Goal: Task Accomplishment & Management: Use online tool/utility

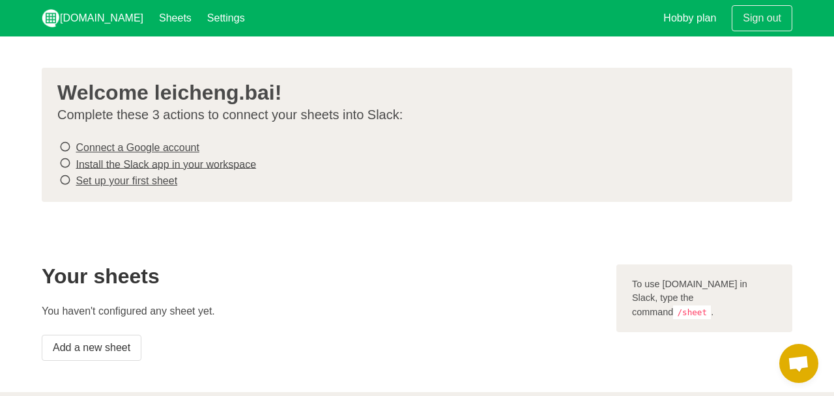
click at [128, 146] on link "Connect a Google account" at bounding box center [137, 147] width 123 height 11
click at [166, 147] on s "Connect a Google account" at bounding box center [137, 147] width 123 height 11
click at [116, 177] on link "Set up your first sheet" at bounding box center [127, 180] width 102 height 11
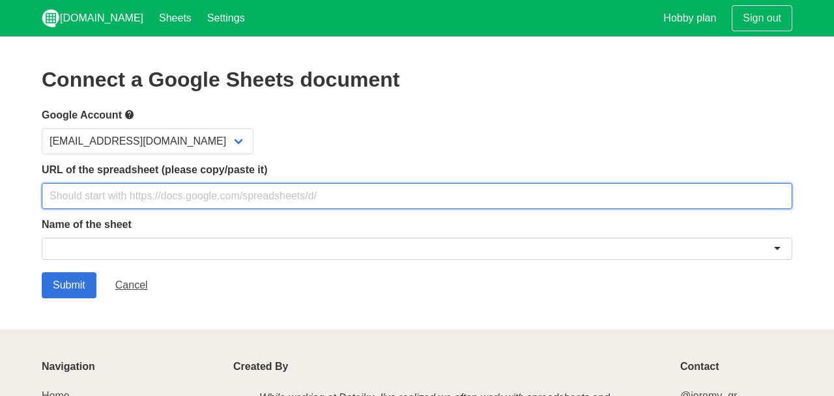
click at [169, 190] on input "text" at bounding box center [417, 196] width 751 height 26
click at [154, 193] on input "text" at bounding box center [417, 196] width 751 height 26
paste input "[URL][DOMAIN_NAME]"
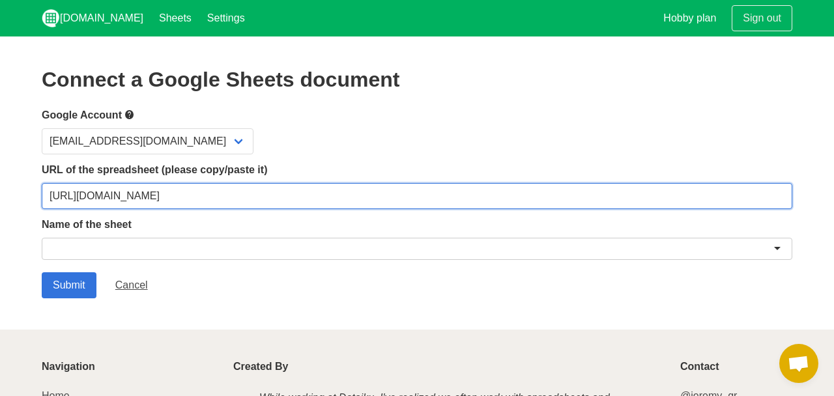
type input "[URL][DOMAIN_NAME]"
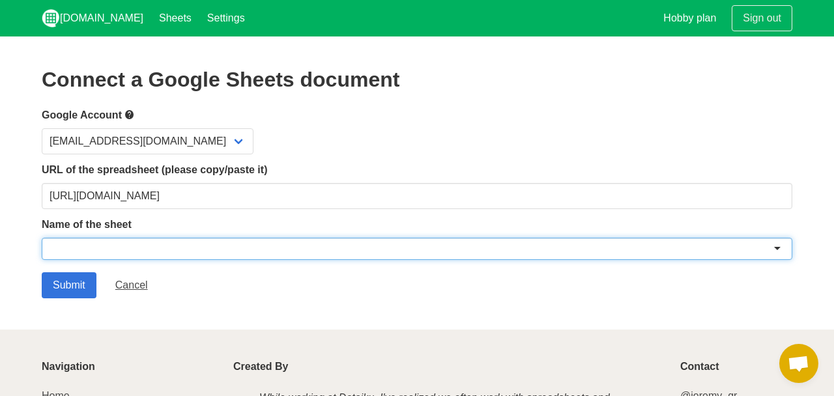
click at [134, 244] on div at bounding box center [417, 249] width 751 height 22
paste input "Clevens Virtual Assistant Development Tracker"
type input "Clevens Virtual Assistant Development Tracker"
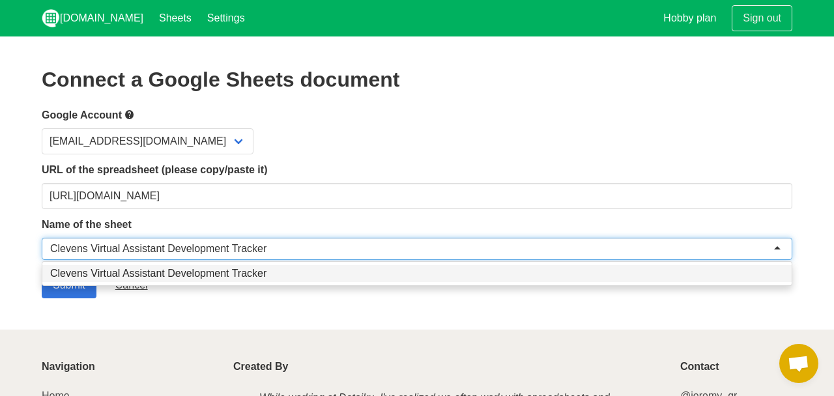
click at [167, 242] on div "Clevens Virtual Assistant Development Tracker" at bounding box center [158, 248] width 216 height 13
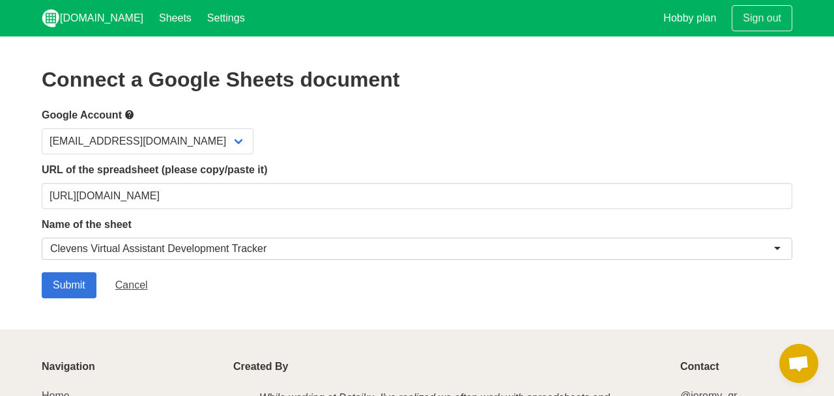
click at [174, 274] on form "Google Account xujia2018@gmail.com URL of the spreadsheet (please copy/paste it…" at bounding box center [417, 203] width 751 height 192
click at [74, 284] on input "Submit" at bounding box center [69, 285] width 55 height 26
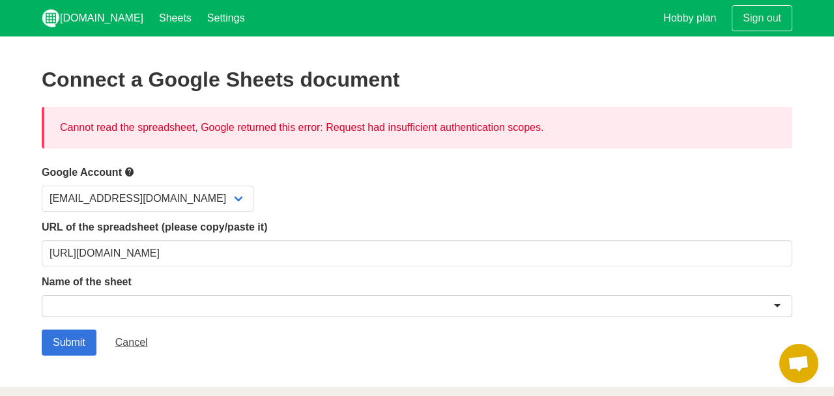
click at [405, 130] on div "Cannot read the spreadsheet, Google returned this error: Request had insufficie…" at bounding box center [417, 128] width 751 height 42
click at [396, 135] on div at bounding box center [396, 135] width 0 height 0
click at [456, 128] on div "Cannot read the spreadsheet, Google returned this error: Request had insufficie…" at bounding box center [417, 128] width 751 height 42
click at [450, 300] on div at bounding box center [417, 306] width 751 height 22
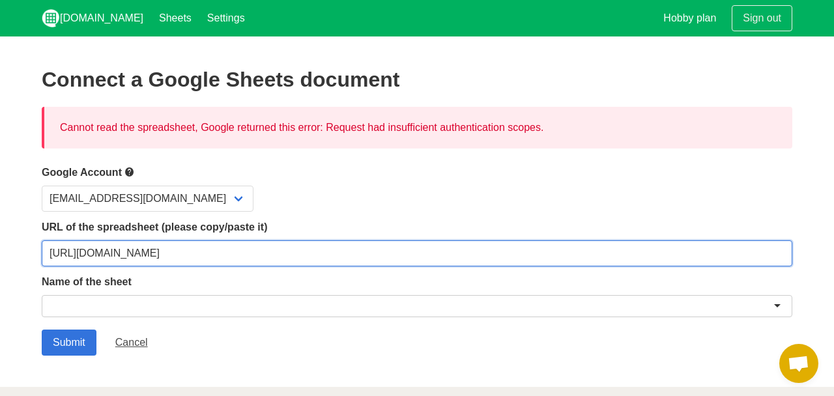
click at [390, 259] on input "[URL][DOMAIN_NAME]" at bounding box center [417, 254] width 751 height 26
click at [613, 257] on input "[URL][DOMAIN_NAME]" at bounding box center [417, 254] width 751 height 26
paste input "xsWvM39yYO0917zu1ntjV1citrazGnp6maZil42E4eI"
type input "https://docs.google.com/spreadsheets/d/1xsWvM39yYO0917zu1ntjV1citrazGnp6maZil42…"
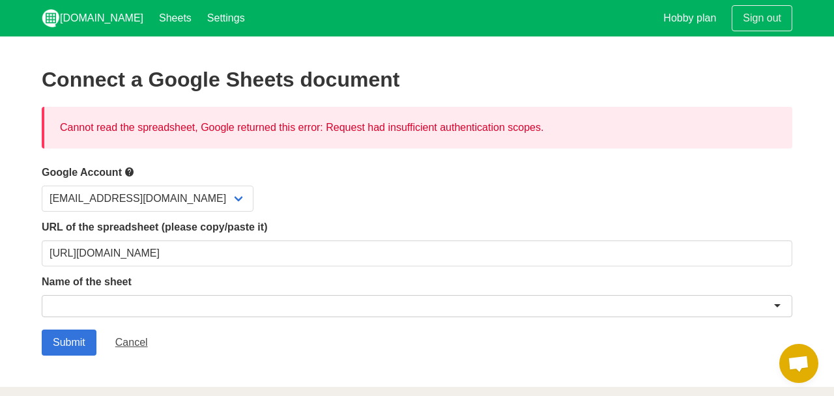
click at [538, 300] on div at bounding box center [417, 306] width 751 height 22
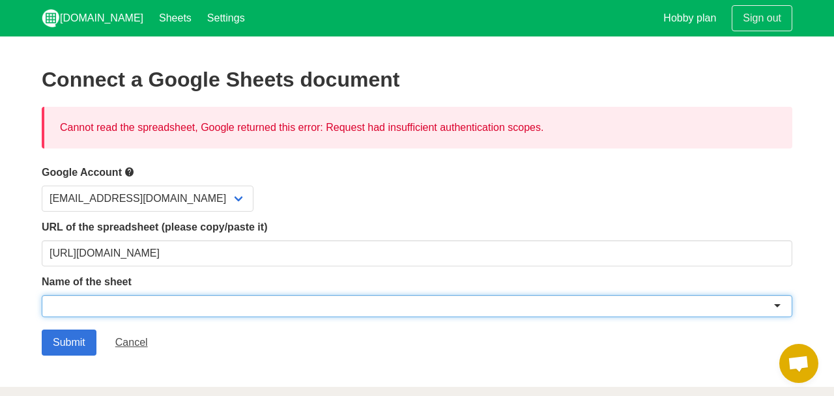
click at [776, 309] on div at bounding box center [417, 306] width 751 height 22
click at [387, 238] on div "URL of the spreadsheet (please copy/paste it) https://docs.google.com/spreadshe…" at bounding box center [417, 243] width 751 height 47
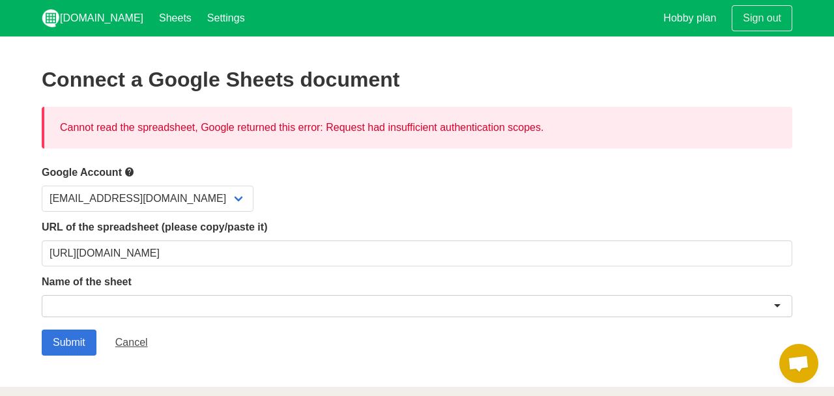
click at [326, 212] on form "Google Account xujia2018@gmail.com URL of the spreadsheet (please copy/paste it…" at bounding box center [417, 260] width 751 height 192
